Goal: Transaction & Acquisition: Book appointment/travel/reservation

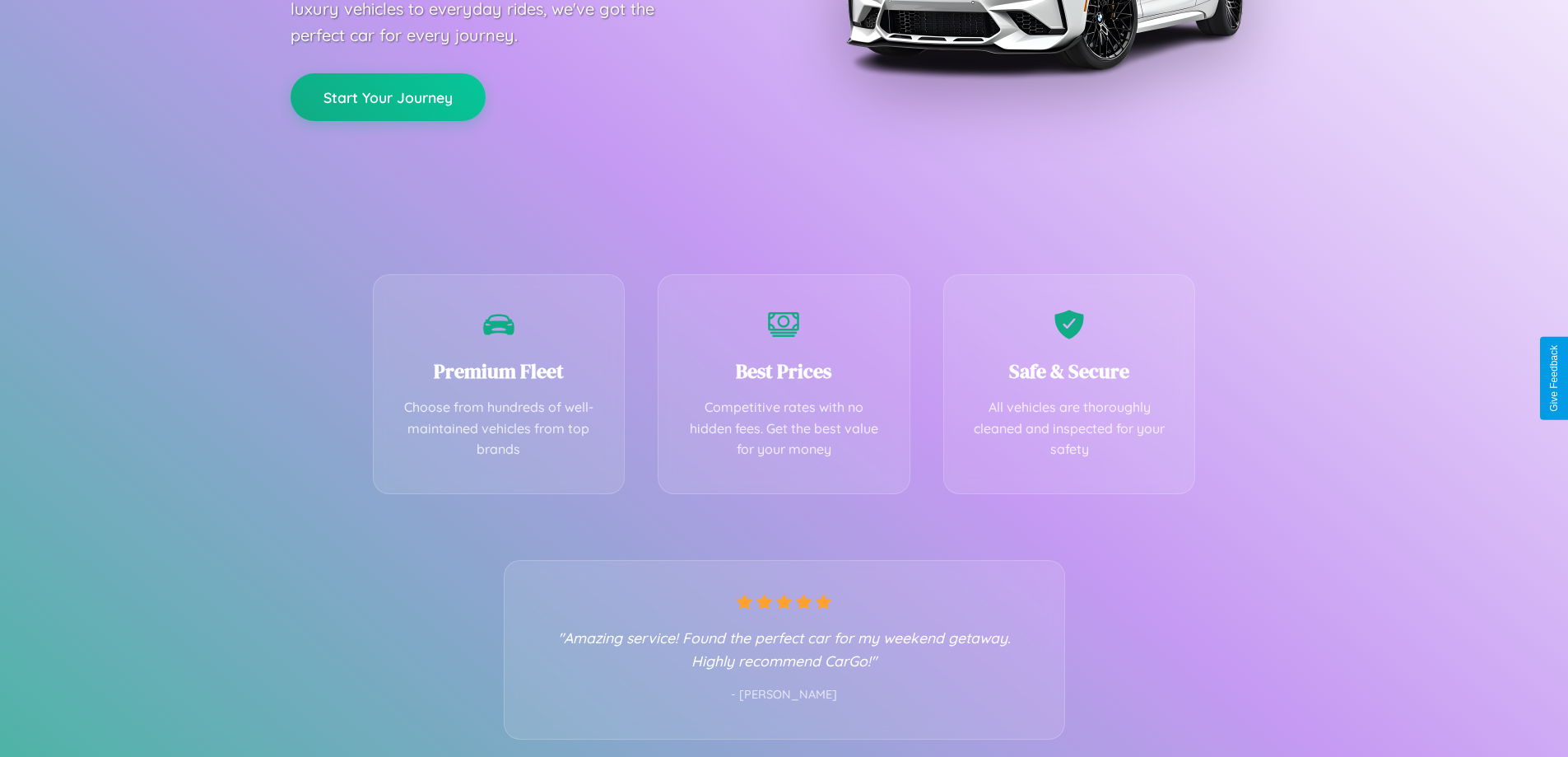
scroll to position [325, 0]
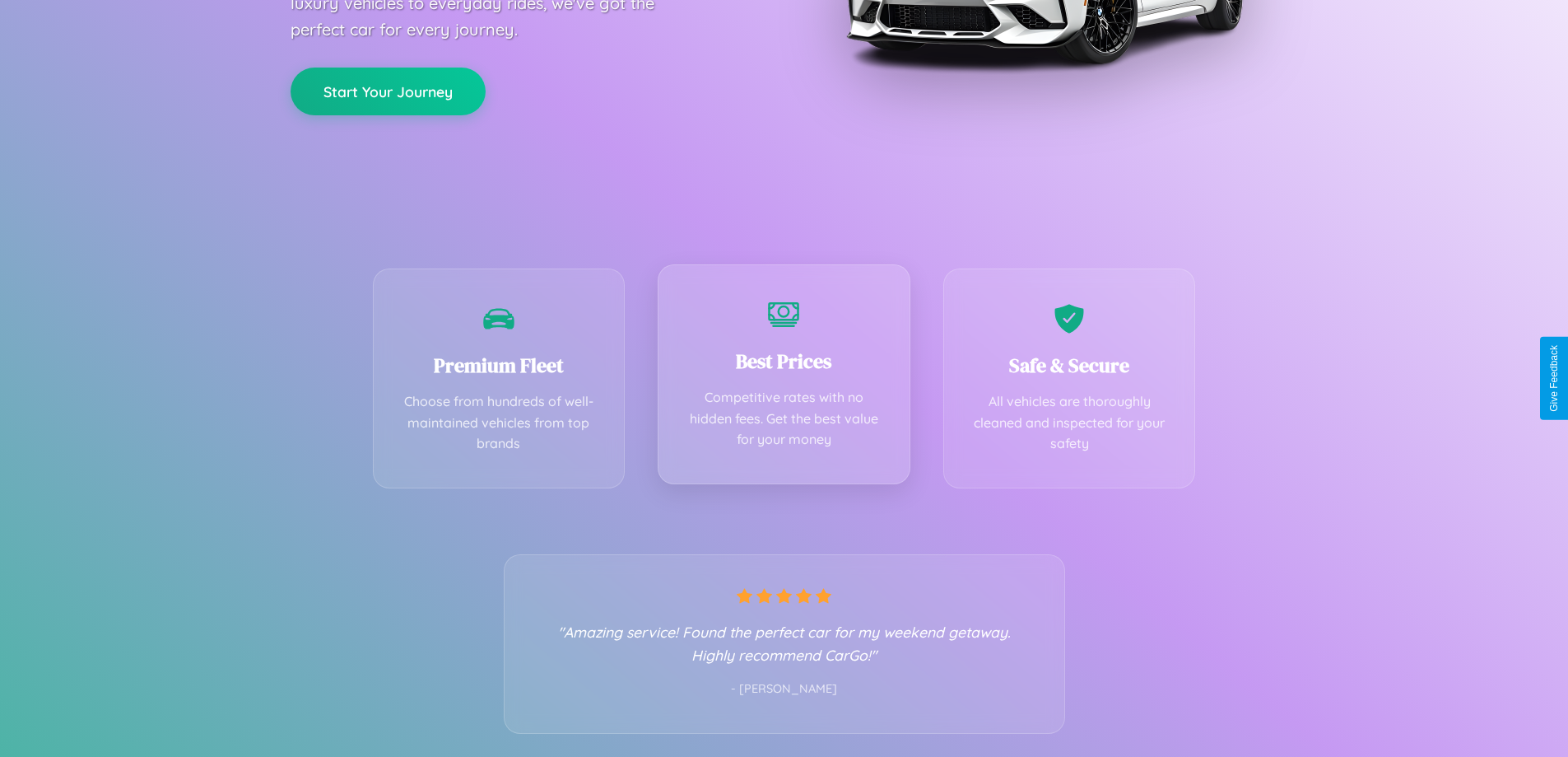
click at [784, 378] on div "Best Prices Competitive rates with no hidden fees. Get the best value for your …" at bounding box center [784, 374] width 253 height 220
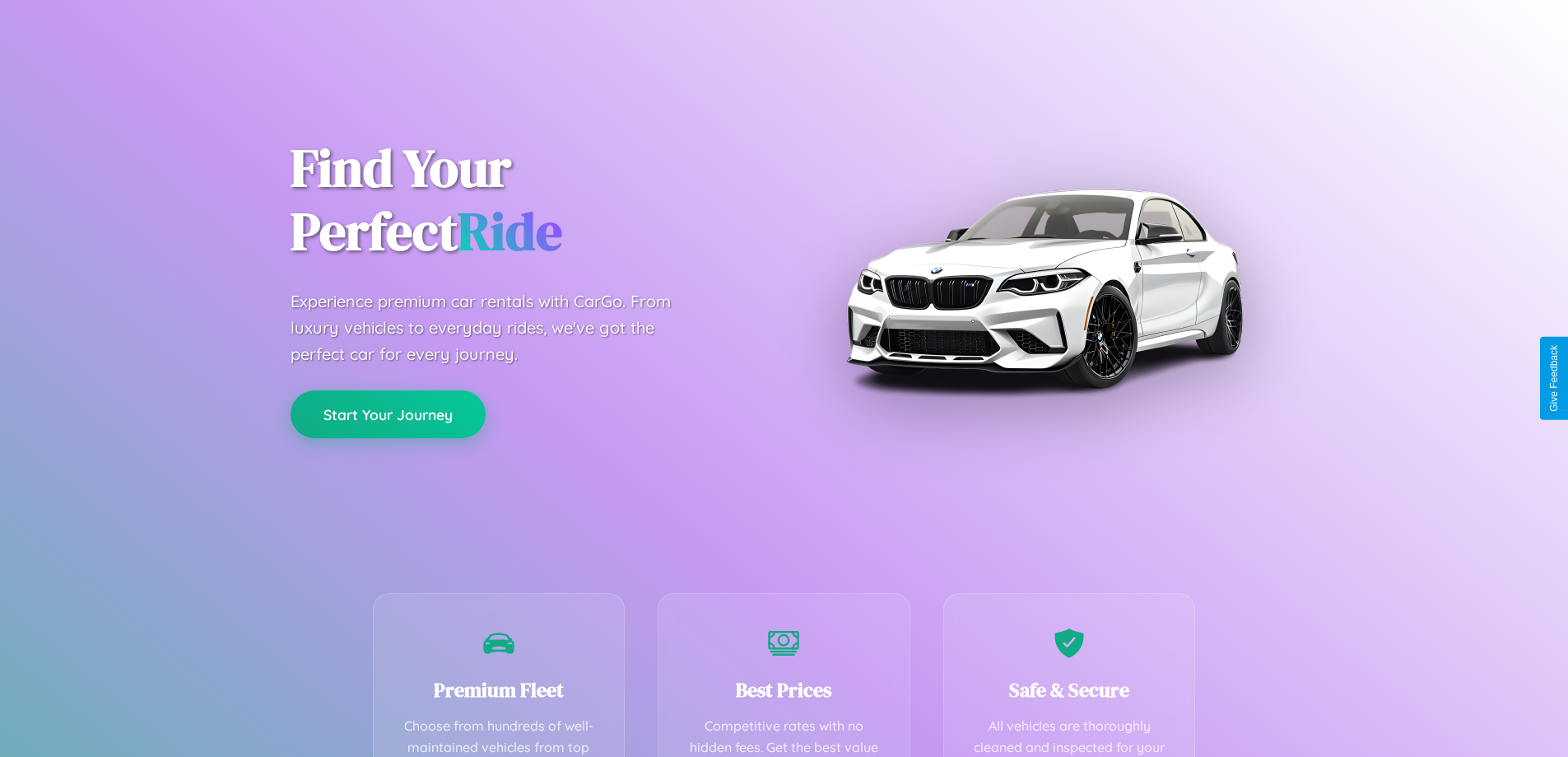
click at [388, 414] on button "Start Your Journey" at bounding box center [388, 413] width 195 height 48
click at [388, 413] on button "Start Your Journey" at bounding box center [388, 413] width 195 height 48
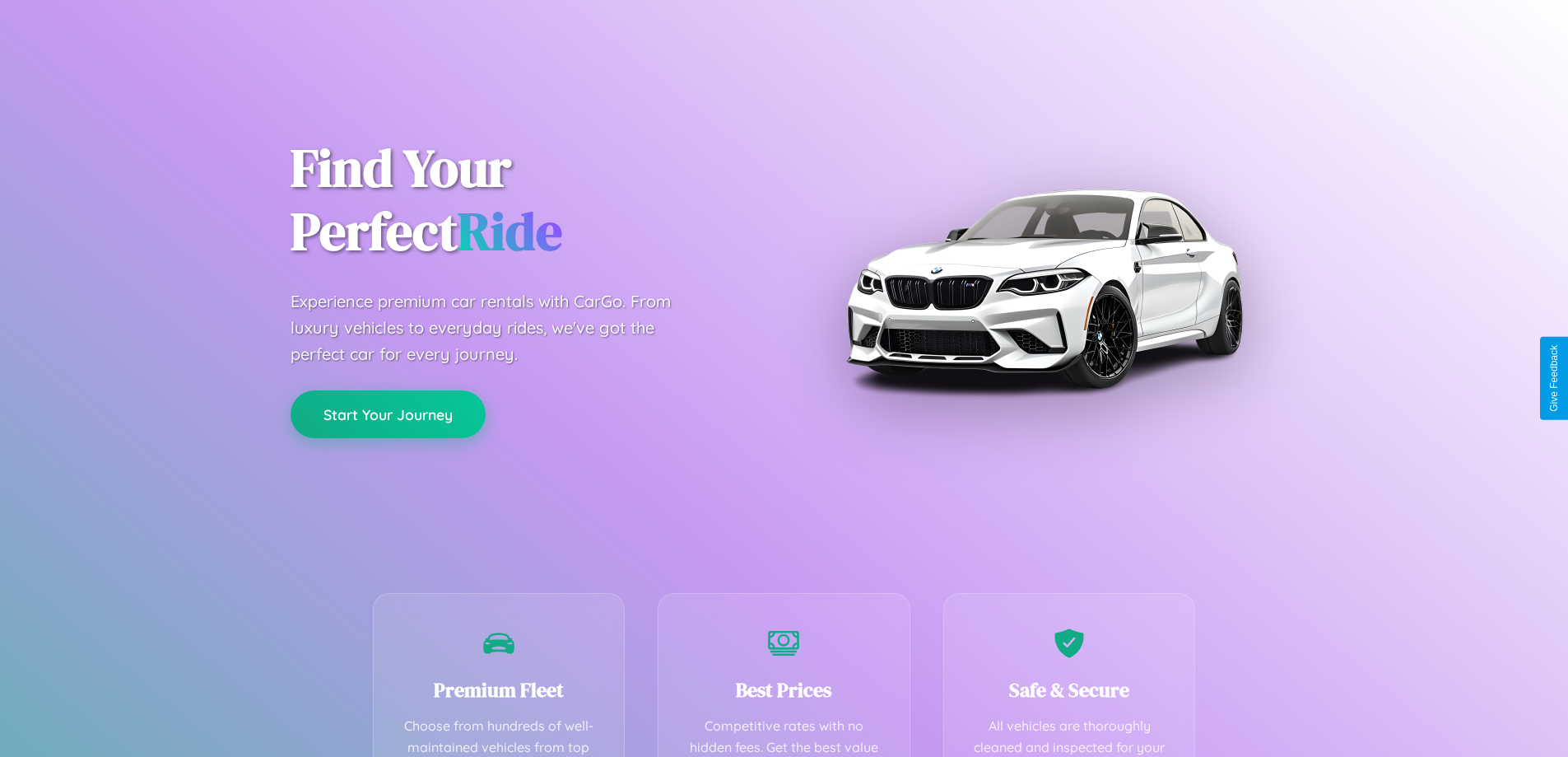
click at [388, 413] on button "Start Your Journey" at bounding box center [388, 413] width 195 height 48
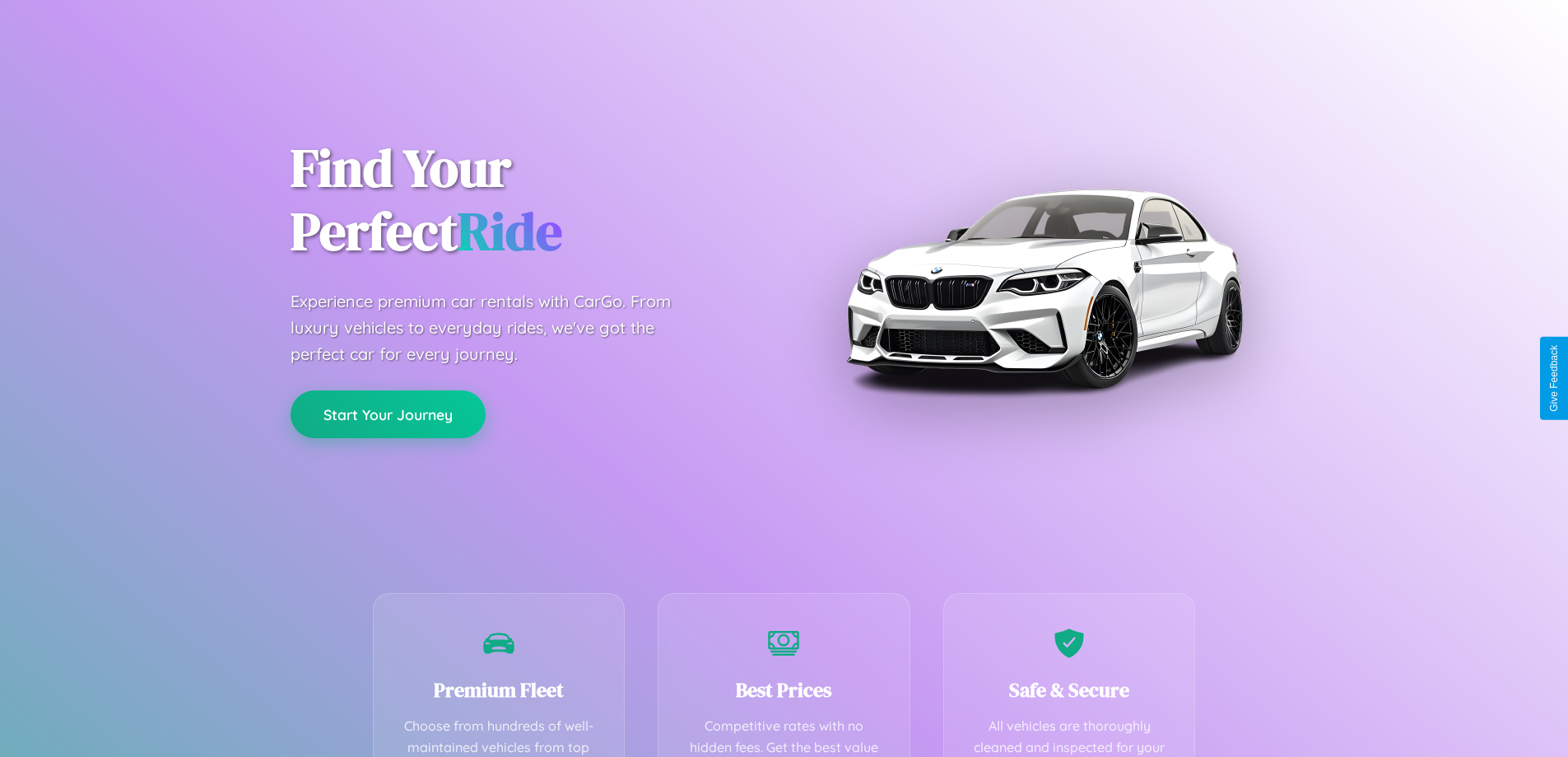
click at [388, 413] on button "Start Your Journey" at bounding box center [388, 413] width 195 height 48
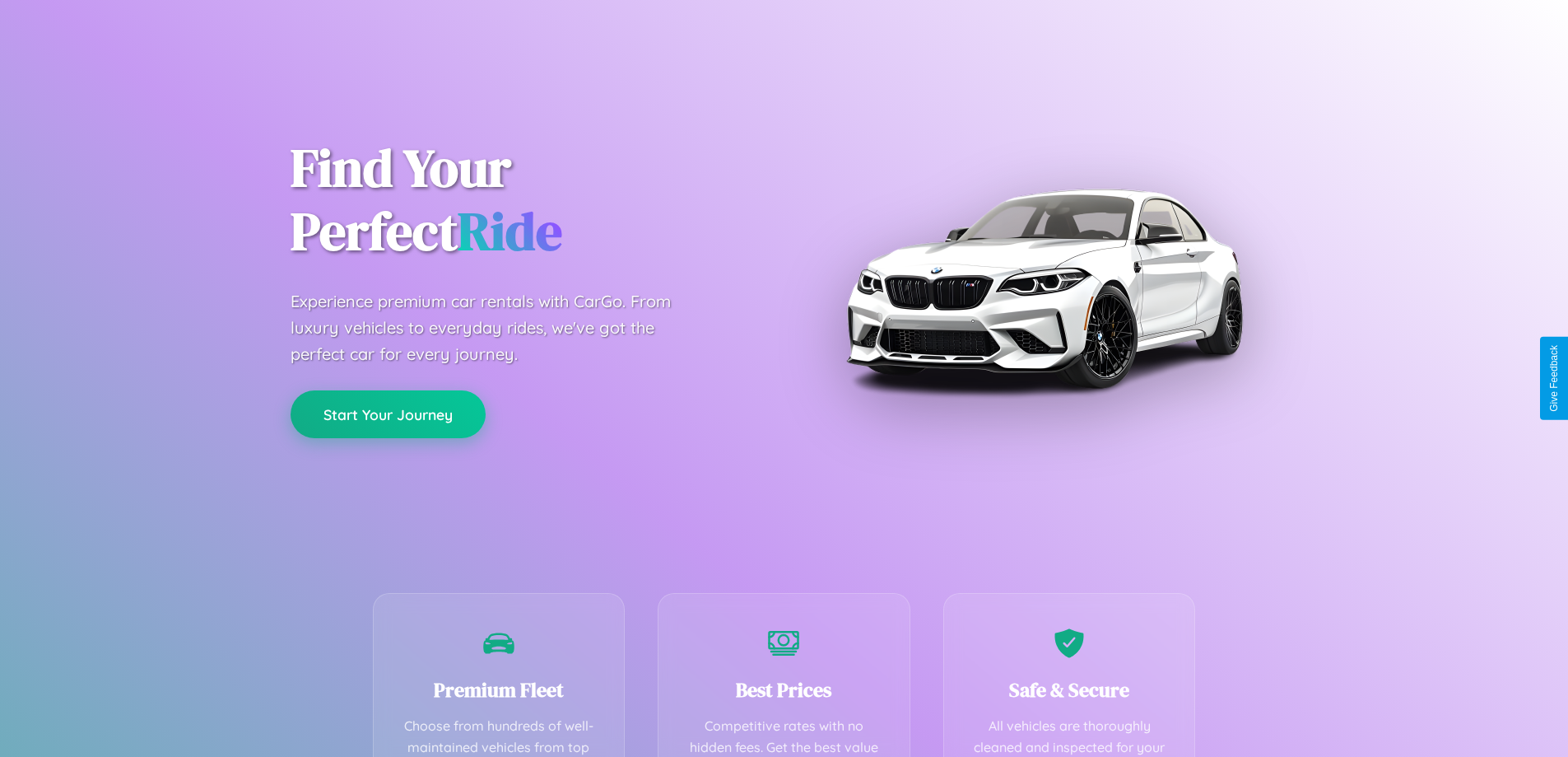
click at [388, 413] on button "Start Your Journey" at bounding box center [388, 413] width 195 height 48
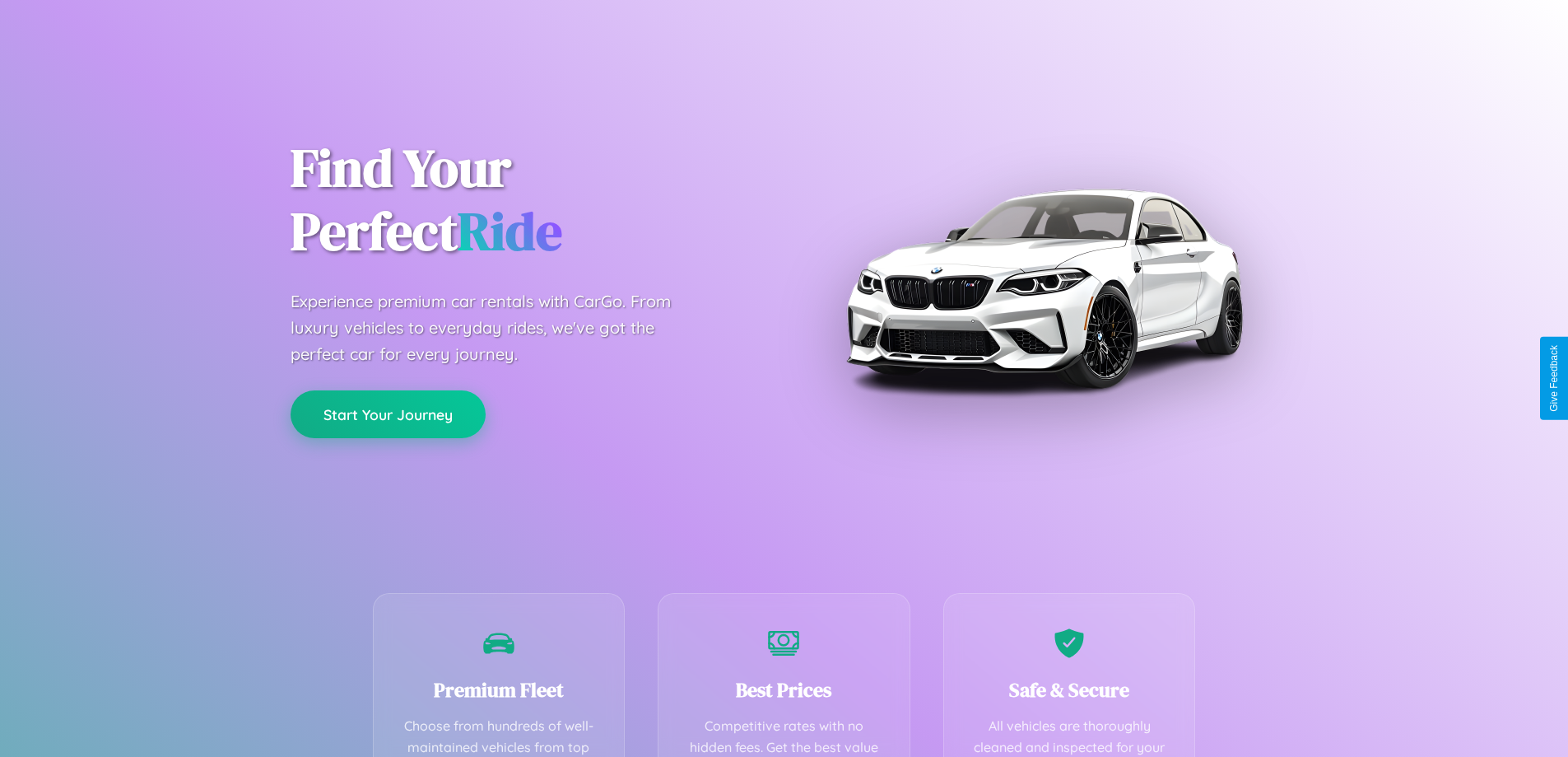
click at [388, 413] on button "Start Your Journey" at bounding box center [388, 413] width 195 height 48
